Goal: Transaction & Acquisition: Purchase product/service

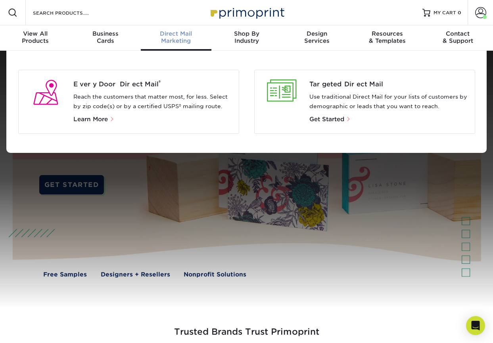
click at [174, 41] on div "Direct Mail Marketing" at bounding box center [176, 37] width 71 height 14
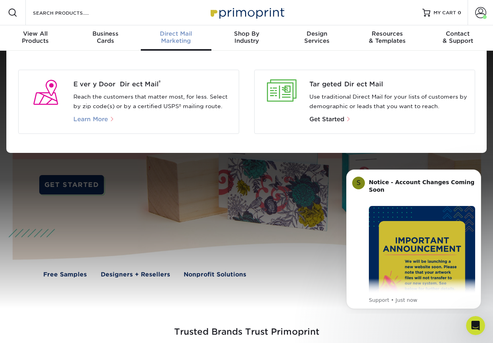
click at [92, 119] on span "Learn More" at bounding box center [90, 119] width 35 height 7
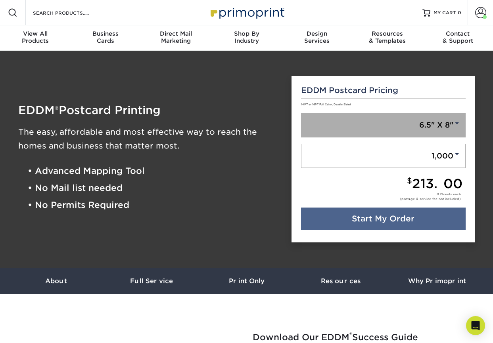
click at [362, 124] on link "6.5" X 8"" at bounding box center [383, 125] width 165 height 25
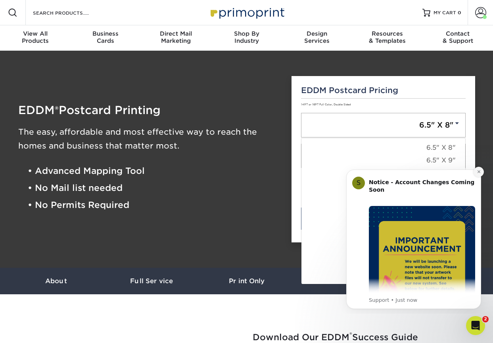
click at [478, 172] on icon "Dismiss notification" at bounding box center [479, 172] width 4 height 4
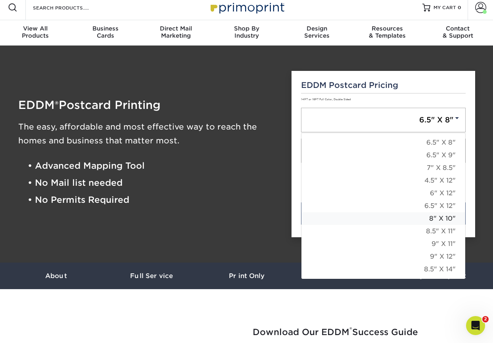
scroll to position [6, 0]
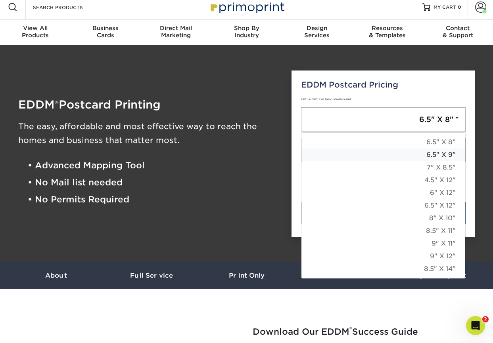
click at [424, 155] on link "6.5" X 9"" at bounding box center [383, 155] width 164 height 13
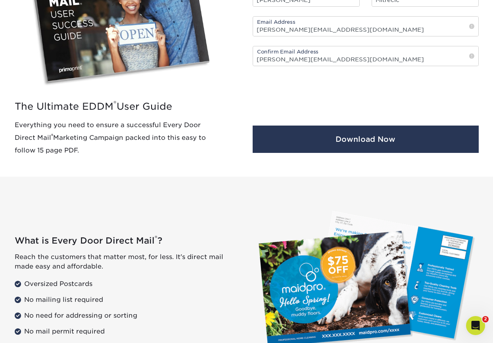
scroll to position [529, 0]
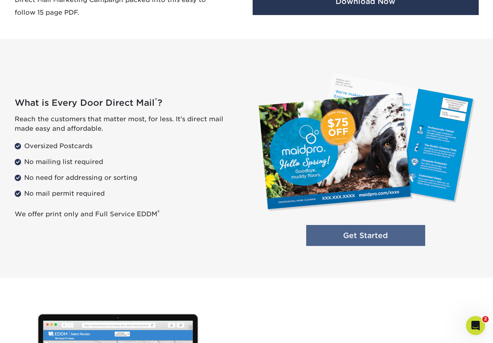
click at [363, 234] on link "Get Started" at bounding box center [365, 235] width 119 height 21
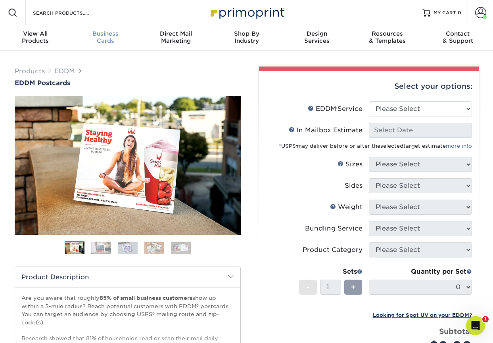
scroll to position [0, 0]
select select "full_service"
select select "-1"
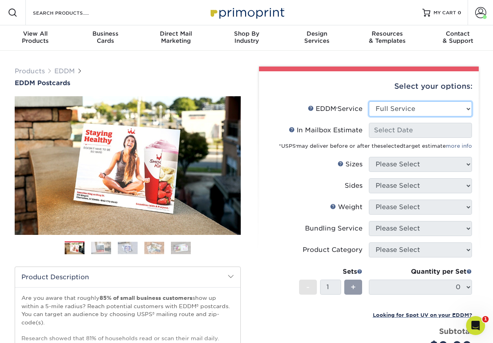
select select "-1"
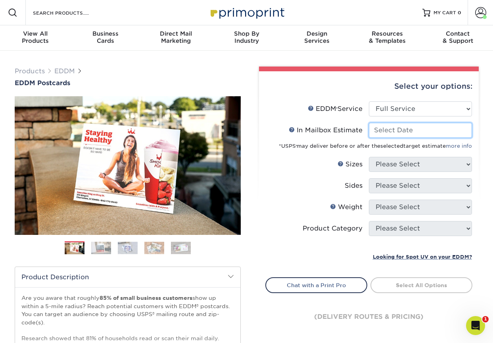
click at [396, 131] on input "In Mailbox Estimate Help In Mailbox Estimate" at bounding box center [420, 130] width 103 height 15
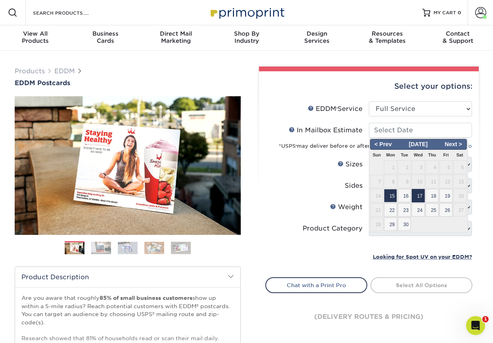
click at [420, 195] on span "17" at bounding box center [418, 195] width 13 height 13
type input "2025-09-17"
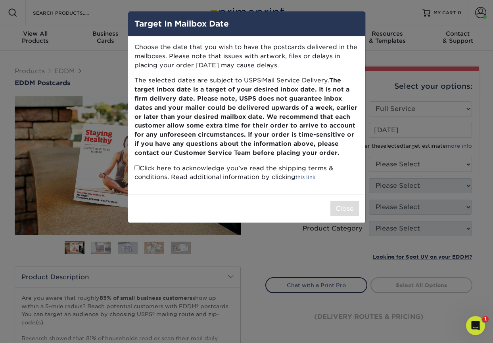
click at [140, 166] on p "Click here to acknowledge you’ve read the shipping terms & conditions. Read add…" at bounding box center [246, 173] width 224 height 18
click at [136, 166] on input "checkbox" at bounding box center [136, 167] width 5 height 5
checkbox input "true"
click at [339, 203] on button "Close" at bounding box center [344, 208] width 29 height 15
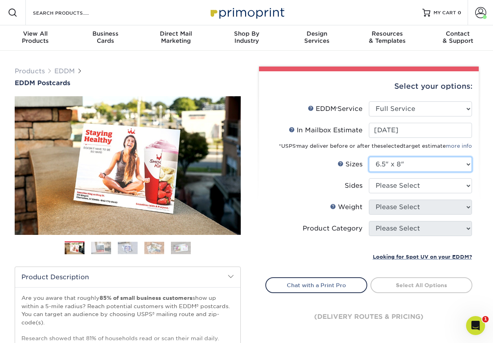
select select "6.50x9.00"
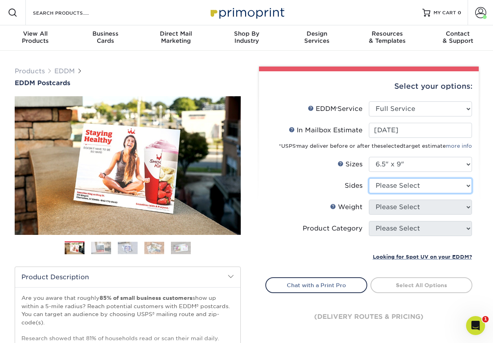
select select "13abbda7-1d64-4f25-8bb2-c179b224825d"
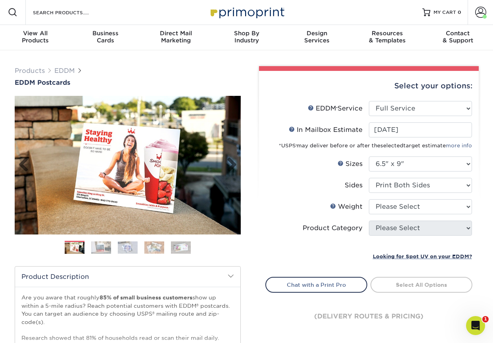
scroll to position [0, 1]
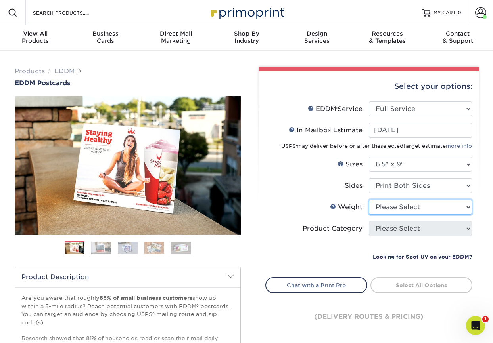
select select "14PT"
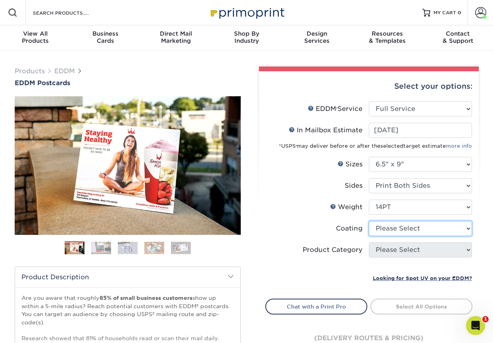
select select "121bb7b5-3b4d-429f-bd8d-bbf80e953313"
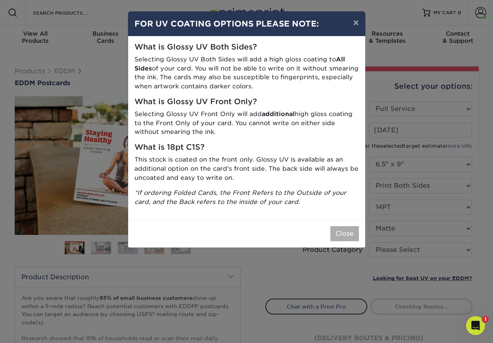
click at [340, 228] on button "Close" at bounding box center [344, 233] width 29 height 15
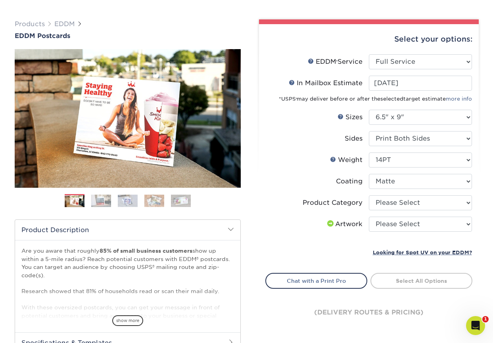
scroll to position [50, 0]
